Goal: Task Accomplishment & Management: Manage account settings

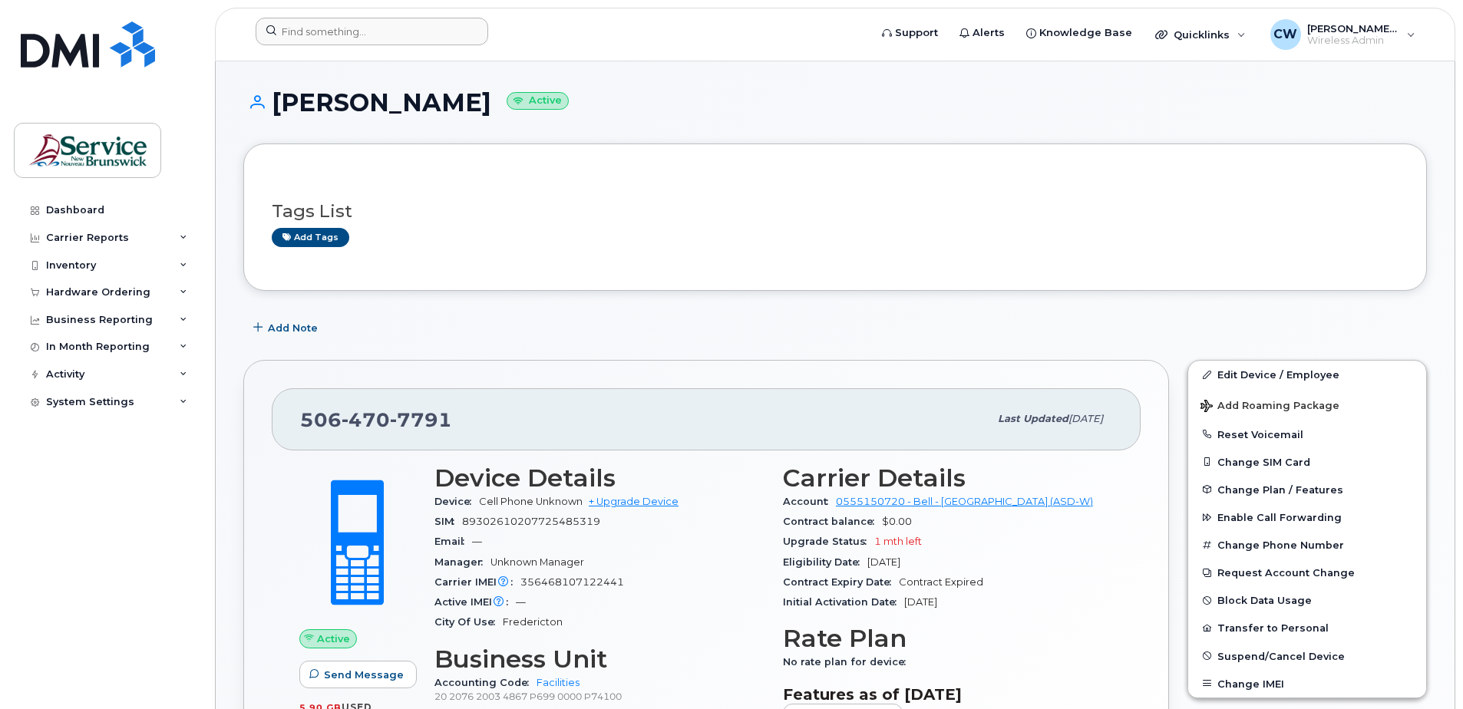
scroll to position [77, 0]
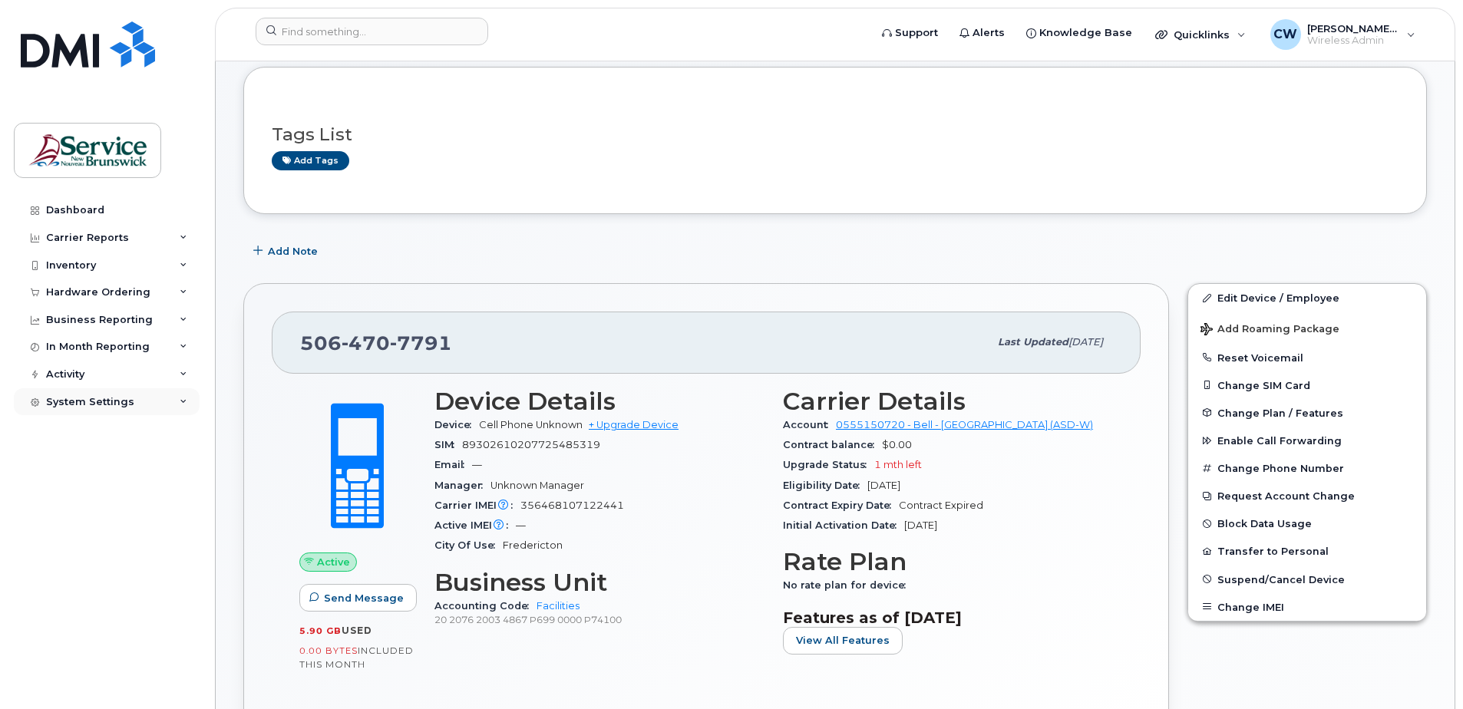
click at [97, 401] on div "System Settings" at bounding box center [90, 402] width 88 height 12
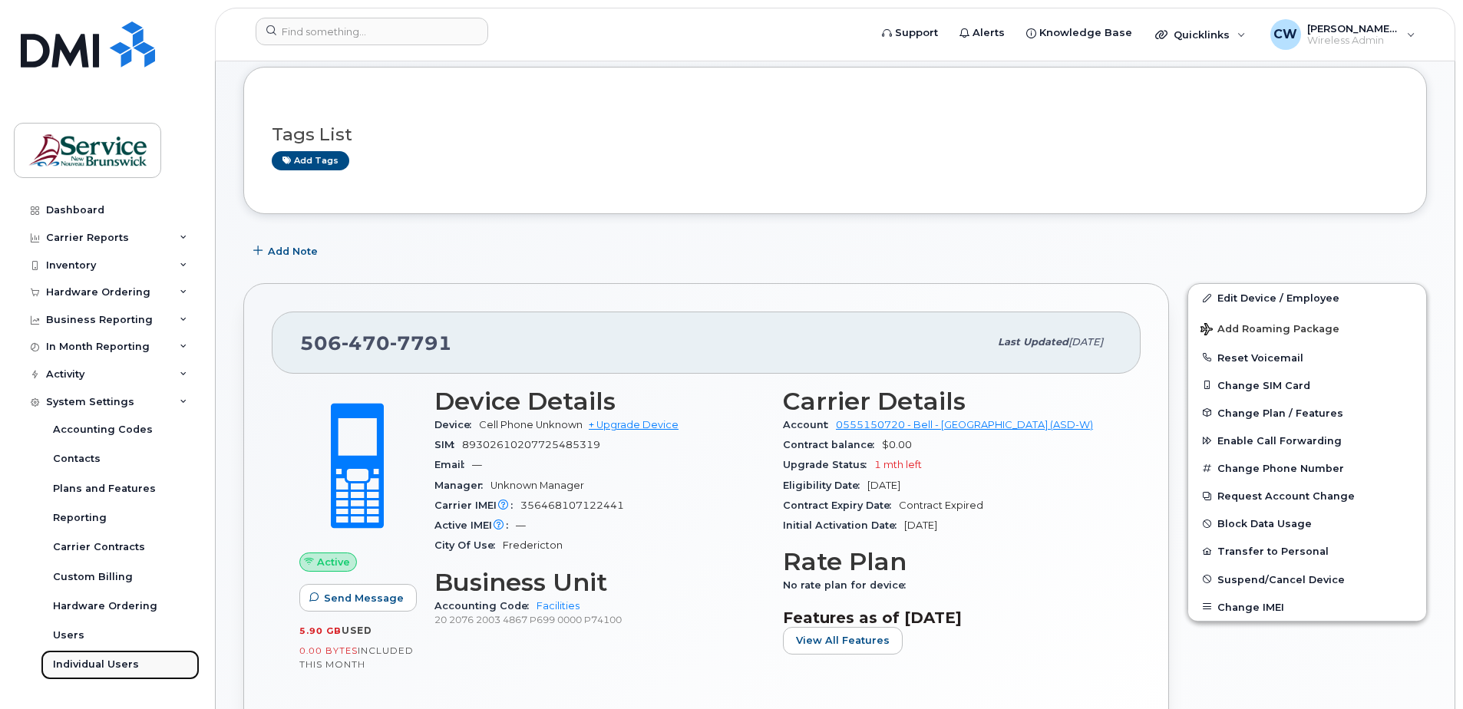
click at [106, 659] on div "Individual Users" at bounding box center [96, 665] width 86 height 14
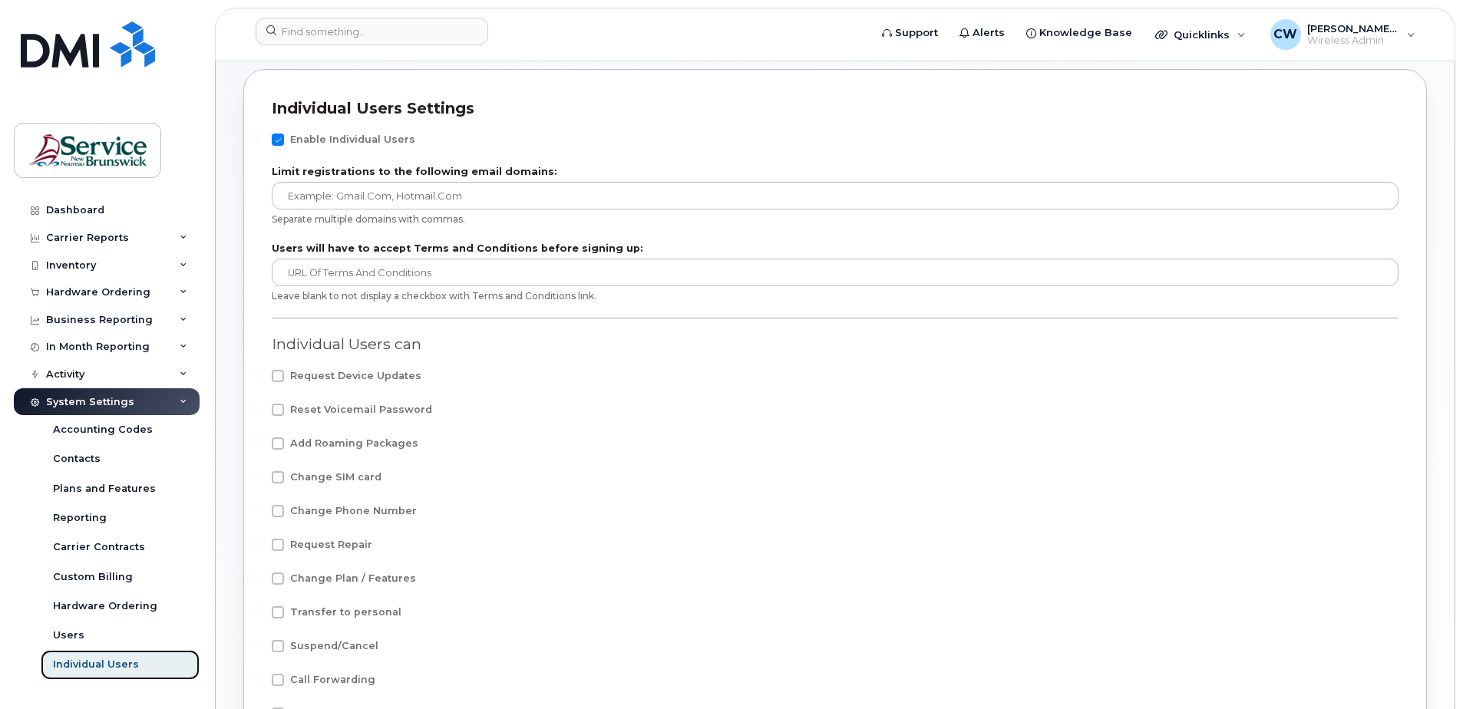
scroll to position [77, 0]
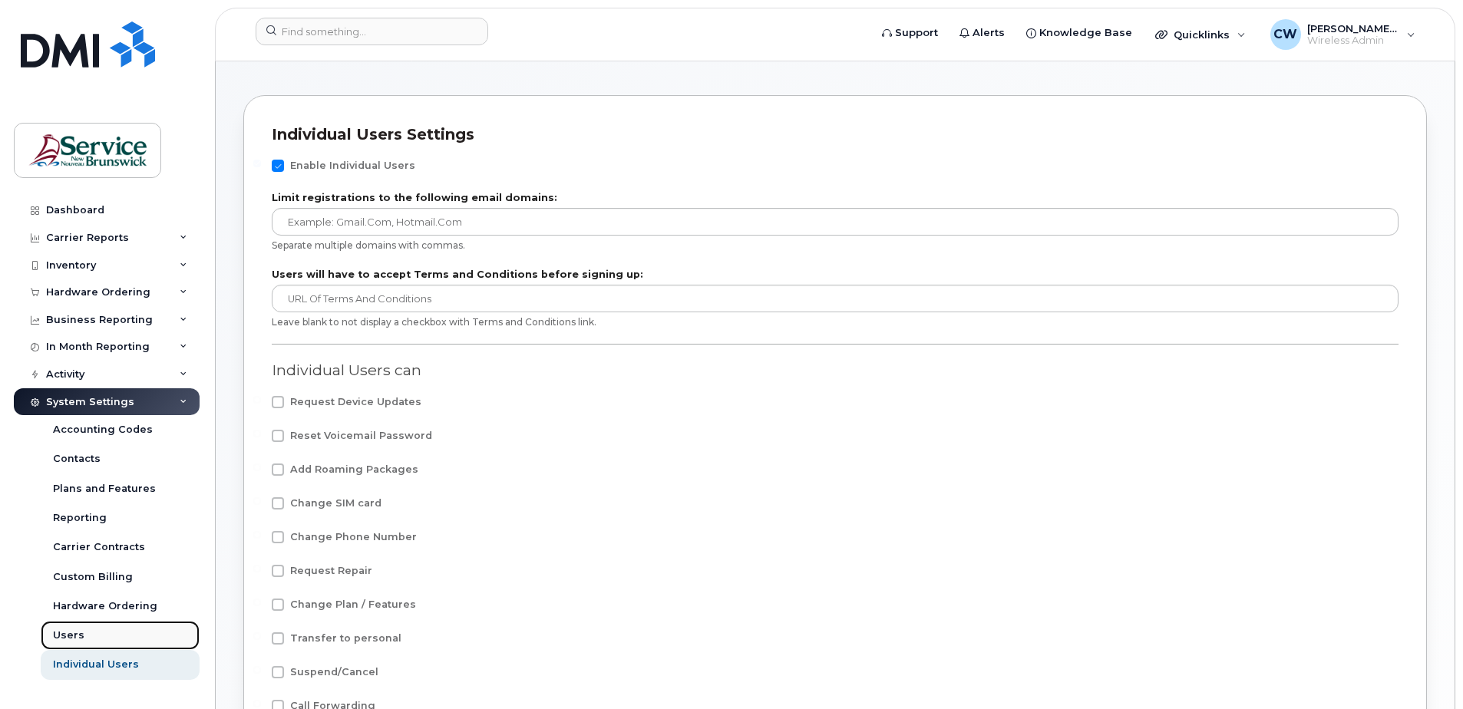
click at [63, 631] on div "Users" at bounding box center [68, 636] width 31 height 14
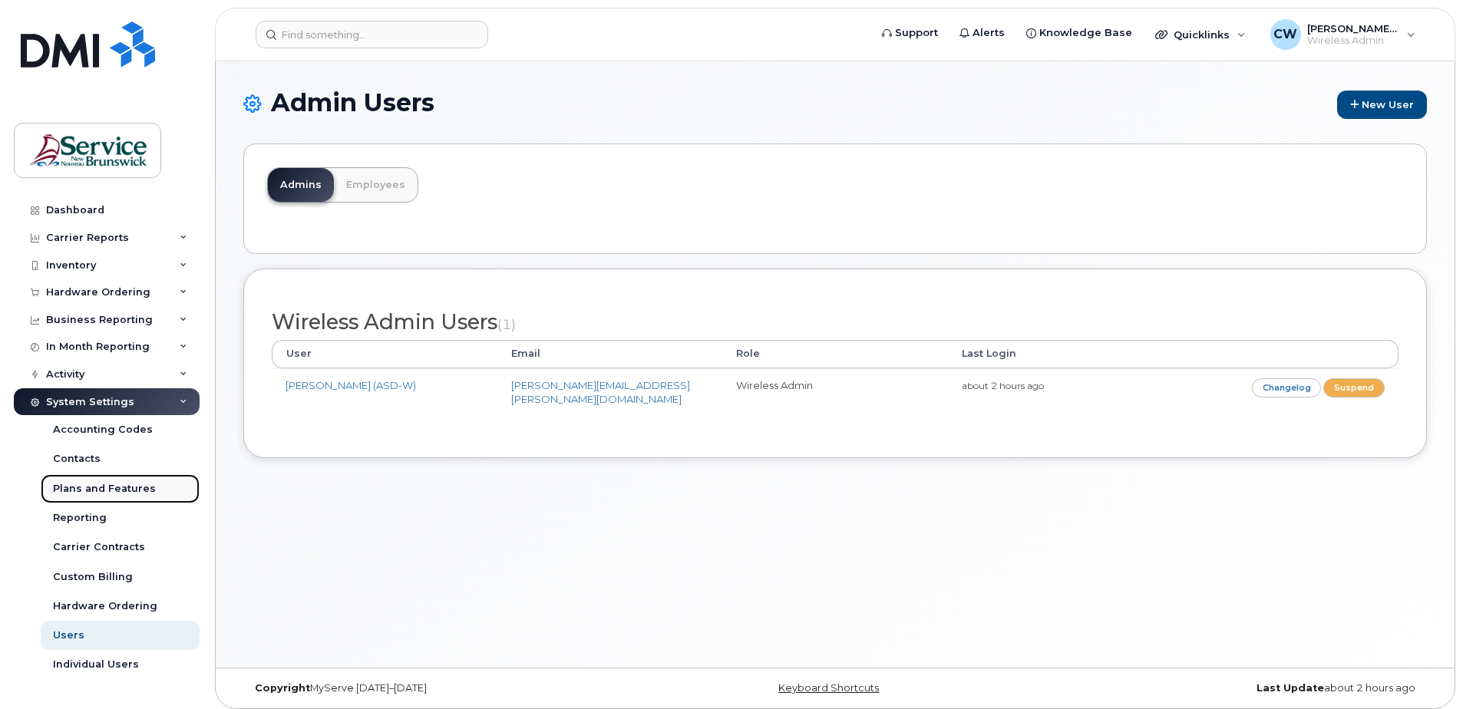
click at [104, 486] on div "Plans and Features" at bounding box center [104, 489] width 103 height 14
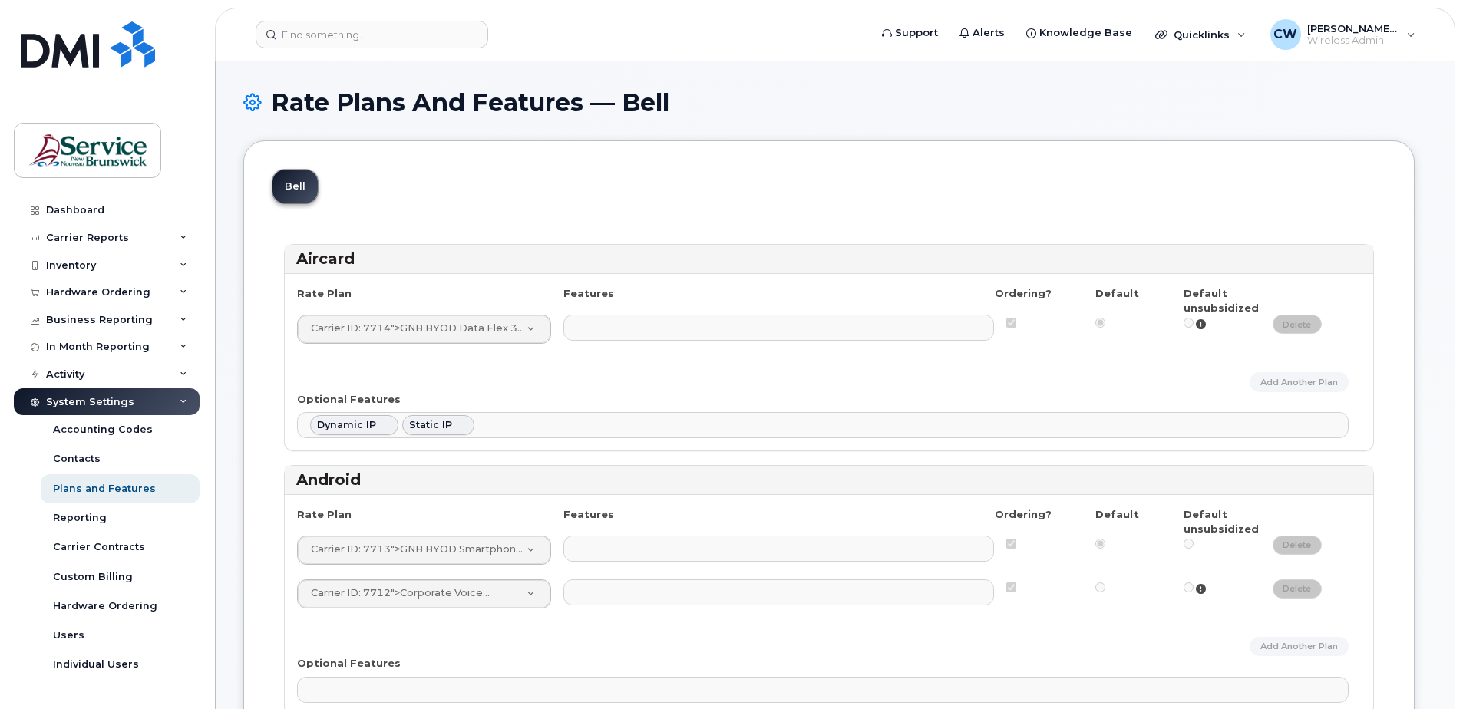
select select
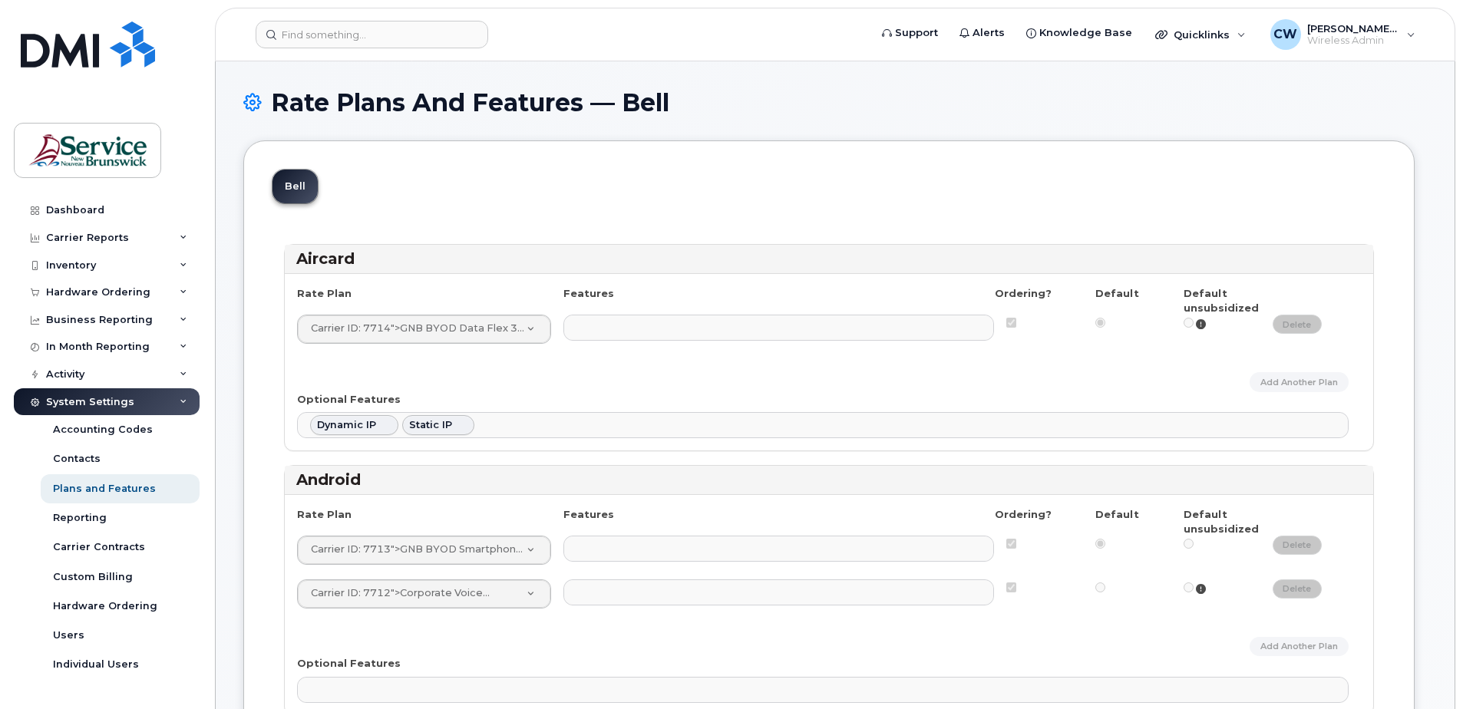
select select
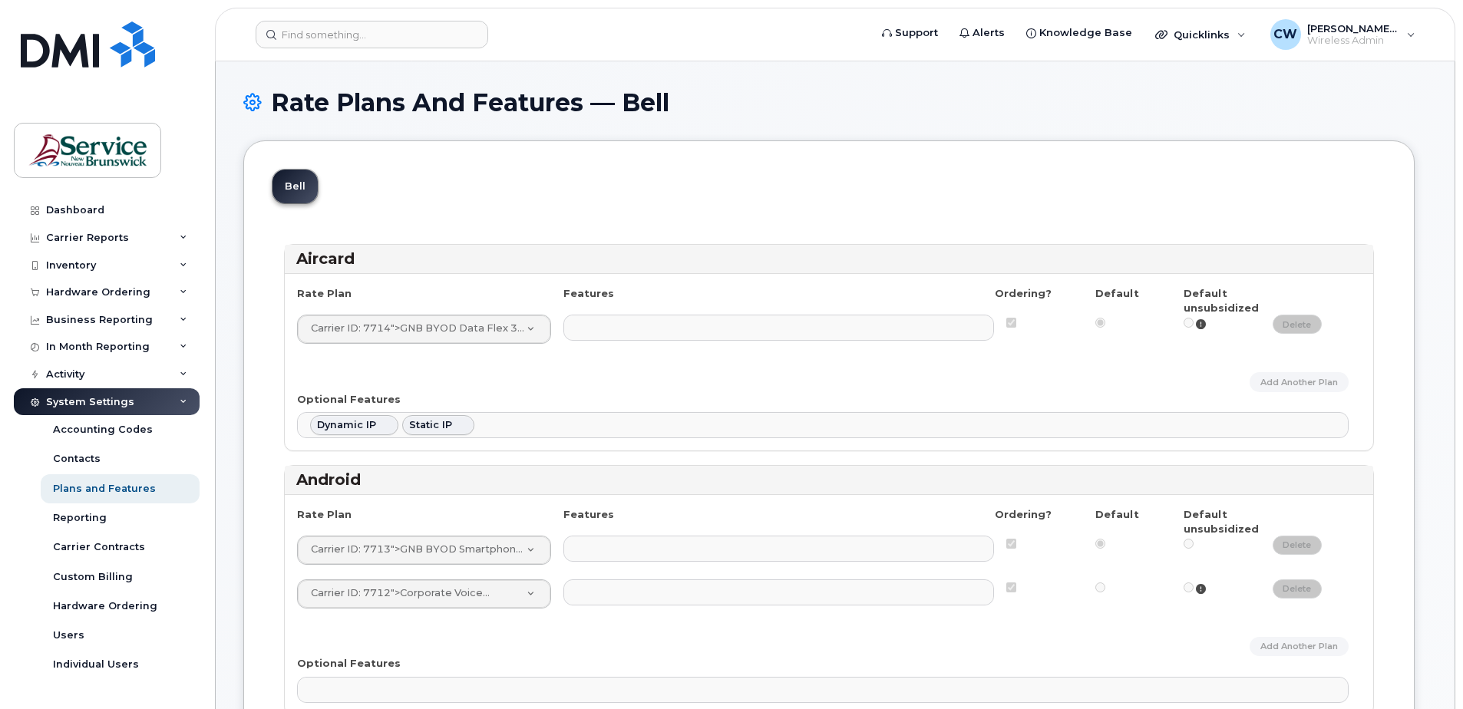
select select
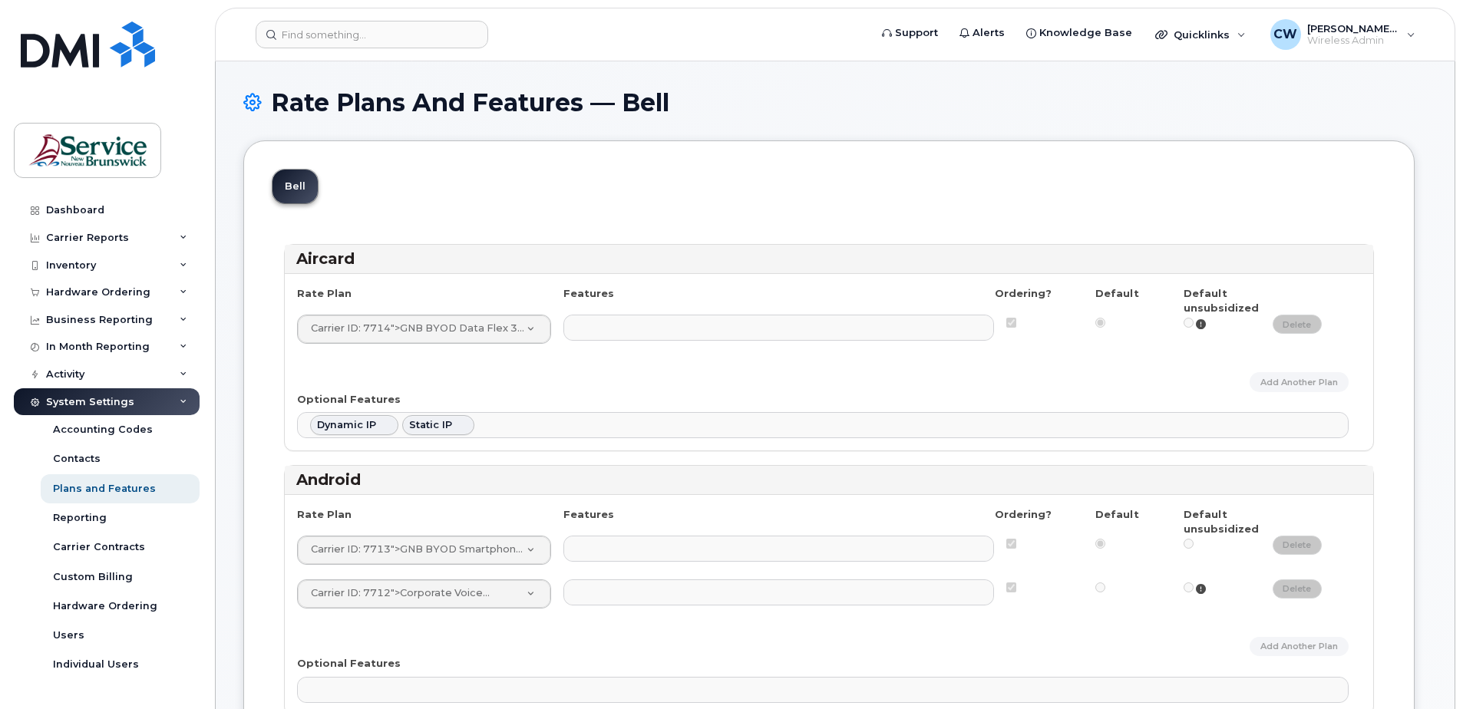
select select
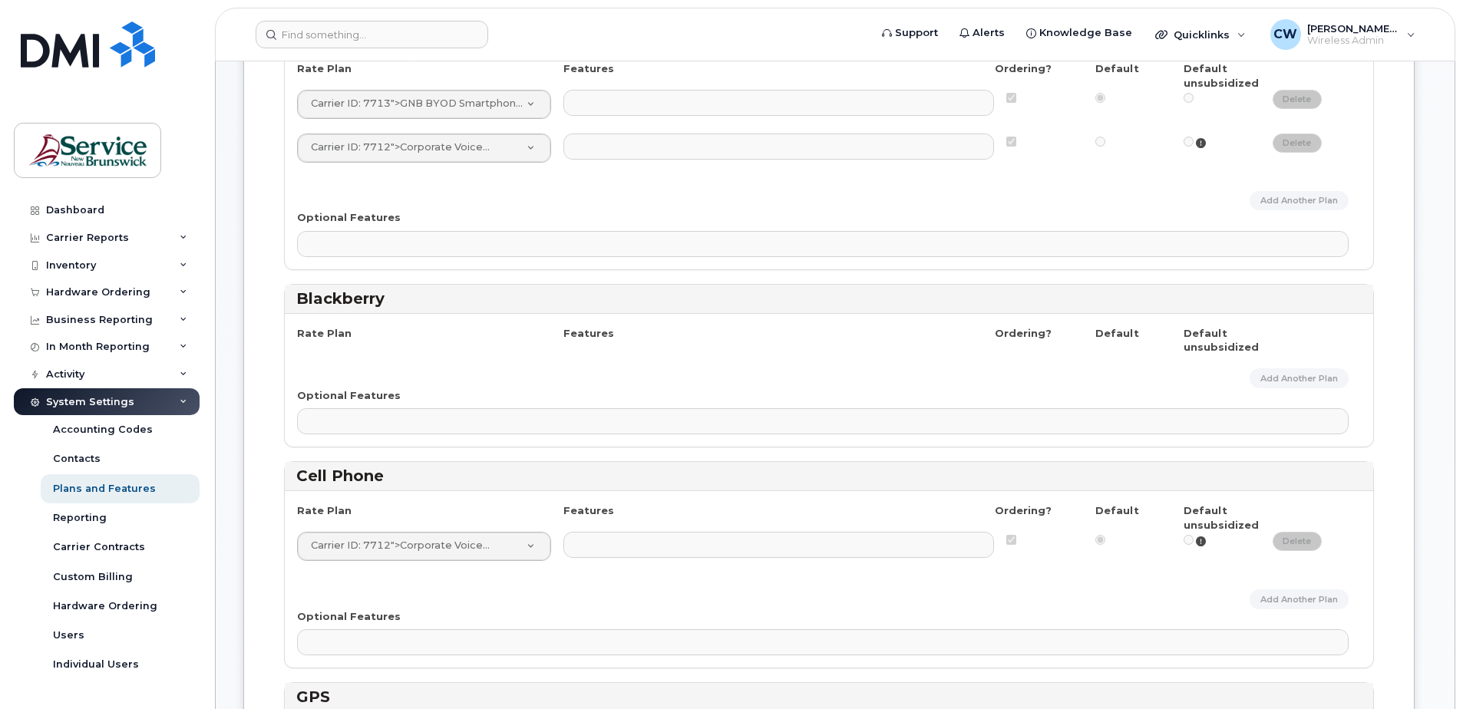
scroll to position [461, 0]
